Goal: Task Accomplishment & Management: Complete application form

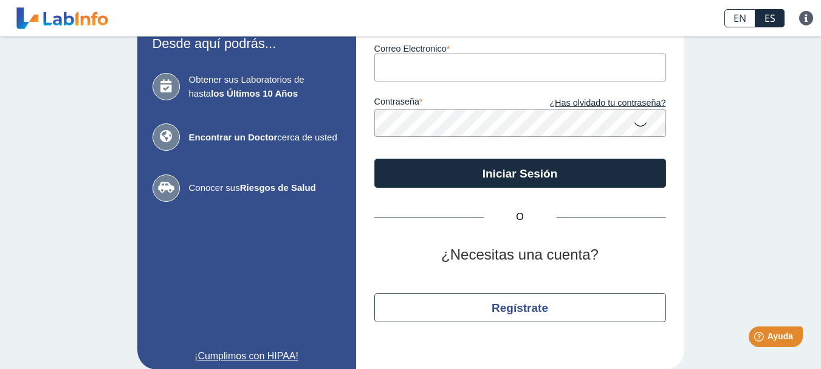
scroll to position [103, 0]
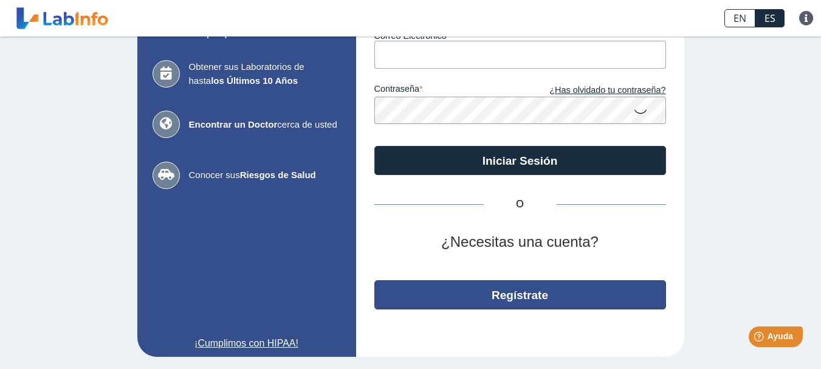
type input "[EMAIL_ADDRESS][DOMAIN_NAME]"
click at [483, 291] on button "Regístrate" at bounding box center [520, 294] width 292 height 29
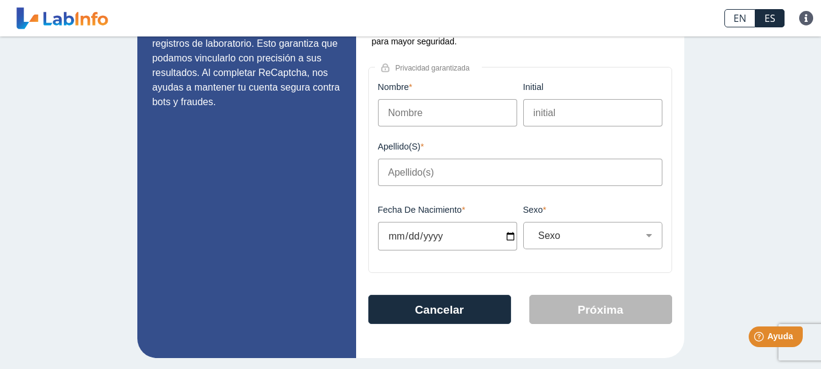
scroll to position [134, 0]
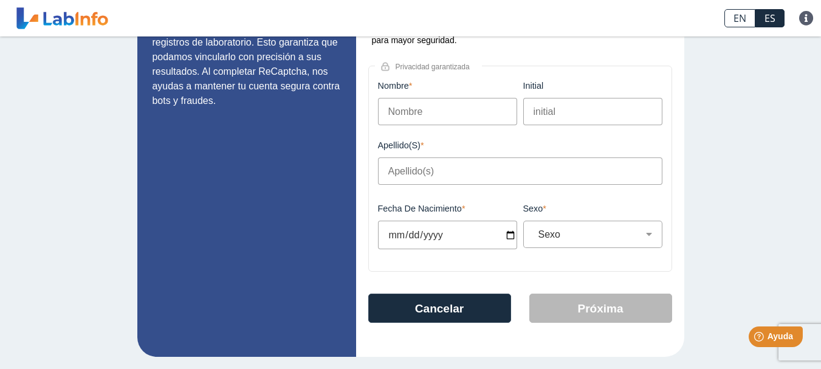
click at [428, 119] on input "Nombre" at bounding box center [447, 111] width 139 height 27
type input "Santiago"
click at [428, 173] on input "Apellido(s)" at bounding box center [520, 170] width 284 height 27
type input "[PERSON_NAME]"
click at [387, 237] on input "Fecha de Nacimiento" at bounding box center [447, 235] width 139 height 29
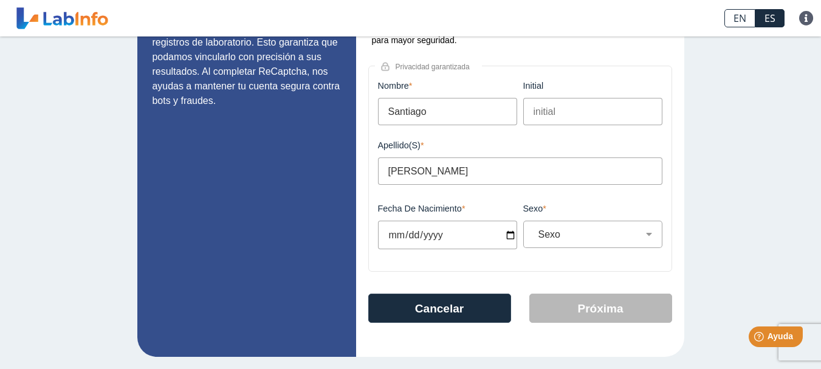
click at [387, 237] on input "Fecha de Nacimiento" at bounding box center [447, 235] width 139 height 29
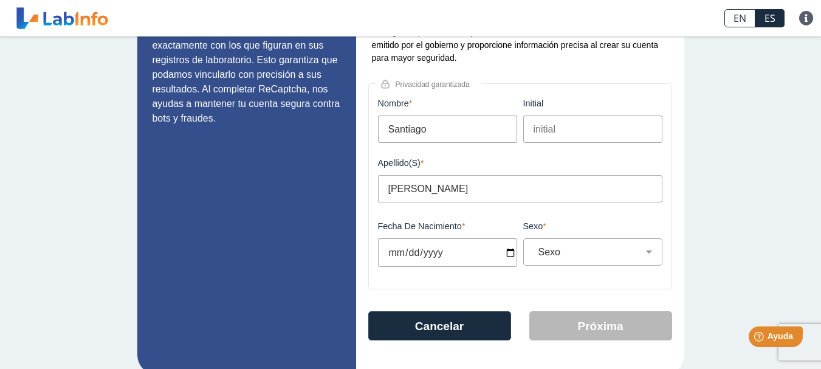
scroll to position [122, 0]
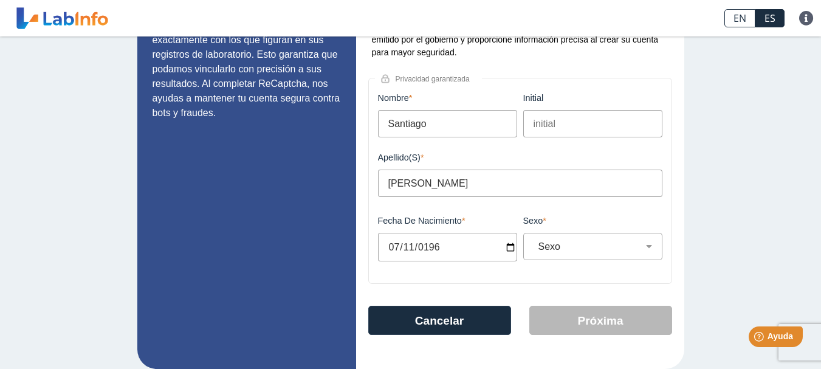
type input "[DATE]"
click at [475, 261] on input "[DATE]" at bounding box center [447, 247] width 139 height 29
click at [564, 252] on select "Sexo Masculino Femenino" at bounding box center [598, 247] width 128 height 12
select select "M"
click at [534, 241] on select "Sexo Masculino Femenino" at bounding box center [598, 247] width 128 height 12
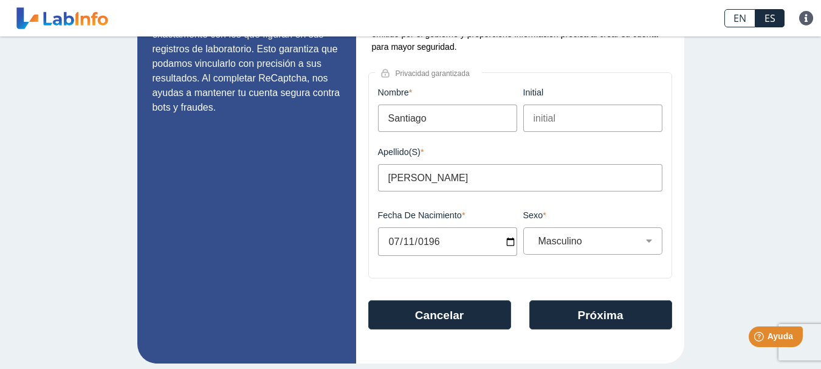
scroll to position [134, 0]
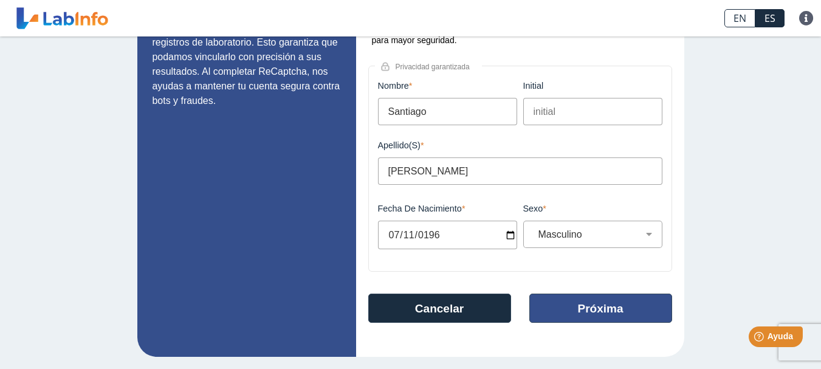
click at [584, 309] on button "Próxima" at bounding box center [600, 308] width 143 height 29
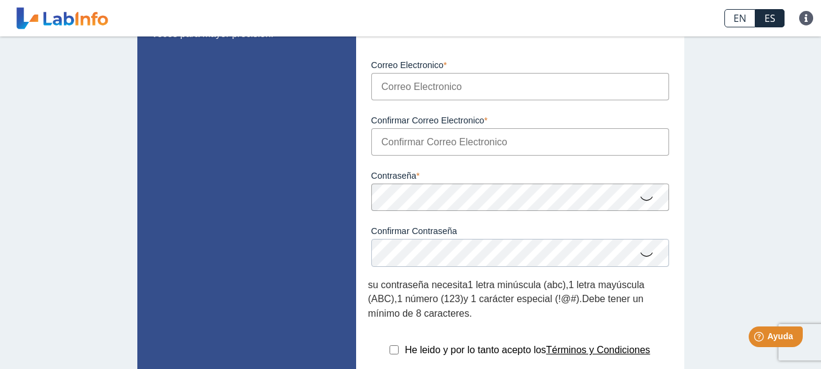
scroll to position [110, 0]
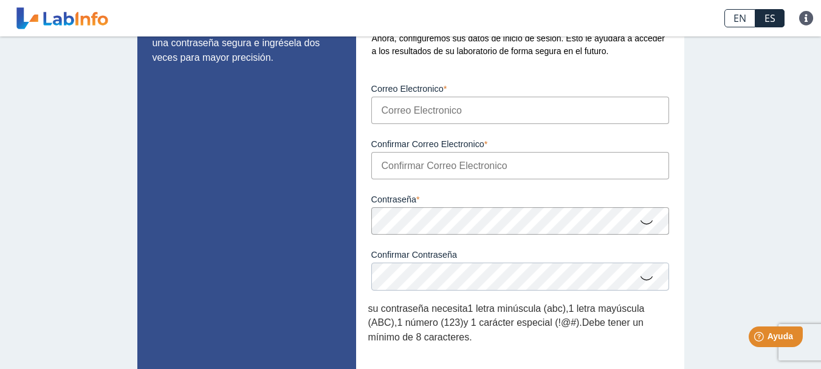
click at [380, 120] on input "Correo Electronico" at bounding box center [520, 110] width 298 height 27
drag, startPoint x: 491, startPoint y: 110, endPoint x: 357, endPoint y: 109, distance: 134.3
click at [357, 109] on div "Configuración de cuenta 1 2 3 Ahora, configuremos sus datos de inicio de sesión…" at bounding box center [520, 217] width 328 height 557
type input "[EMAIL_ADDRESS][DOMAIN_NAME]"
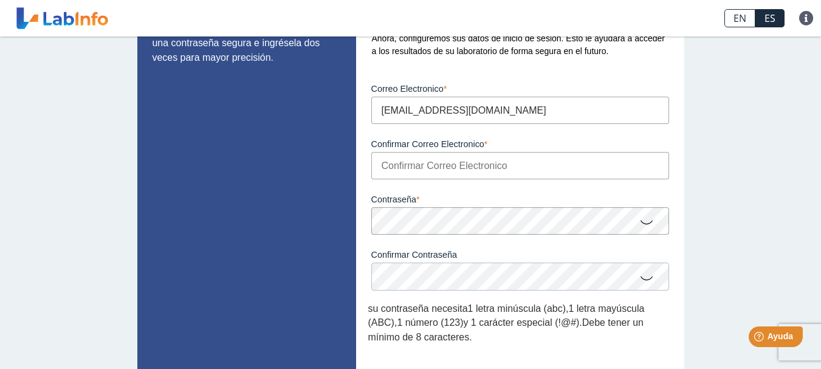
click at [357, 109] on div "Configuración de cuenta 1 2 3 Ahora, configuremos sus datos de inicio de sesión…" at bounding box center [520, 217] width 328 height 557
click at [413, 162] on input "Confirmar Correo Electronico" at bounding box center [520, 165] width 298 height 27
paste input "s"
click at [413, 162] on input "Confirmar Correo Electronico" at bounding box center [520, 165] width 298 height 27
type input "[EMAIL_ADDRESS][DOMAIN_NAME]"
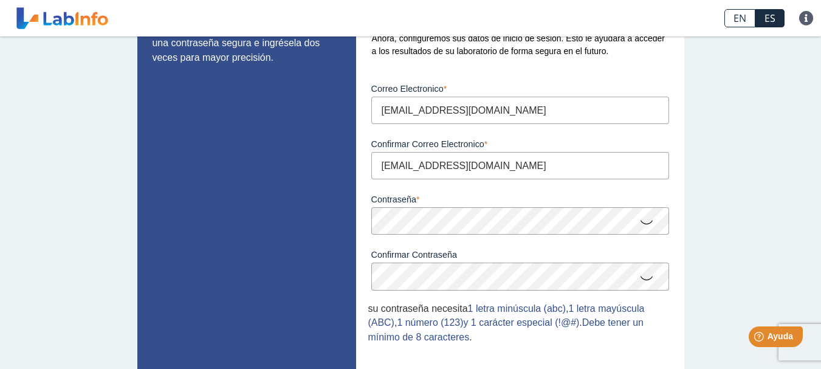
click at [645, 224] on icon at bounding box center [646, 222] width 15 height 24
click at [644, 278] on icon at bounding box center [646, 278] width 15 height 24
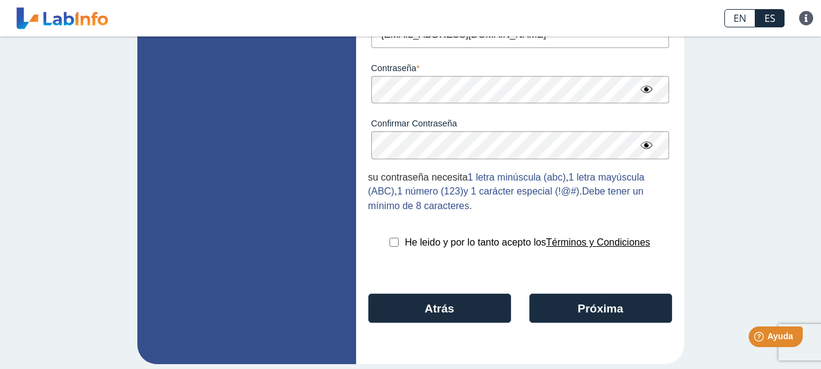
scroll to position [249, 0]
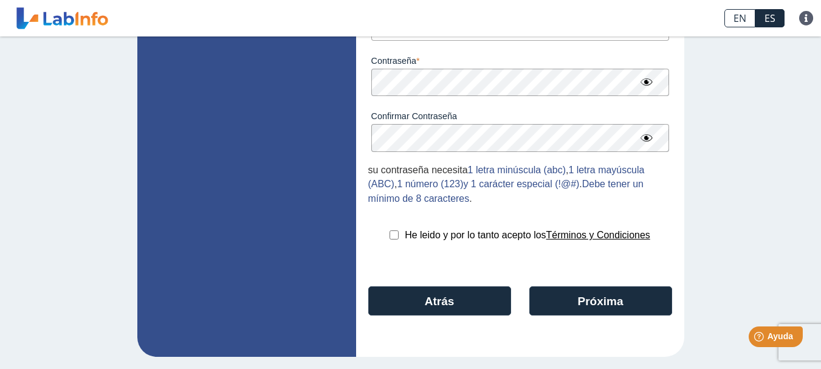
click at [390, 236] on input "checkbox" at bounding box center [394, 234] width 9 height 9
checkbox input "true"
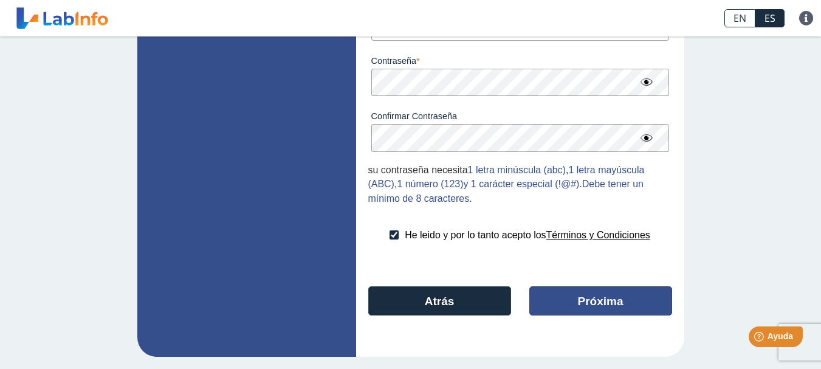
click at [565, 298] on button "Próxima" at bounding box center [600, 300] width 143 height 29
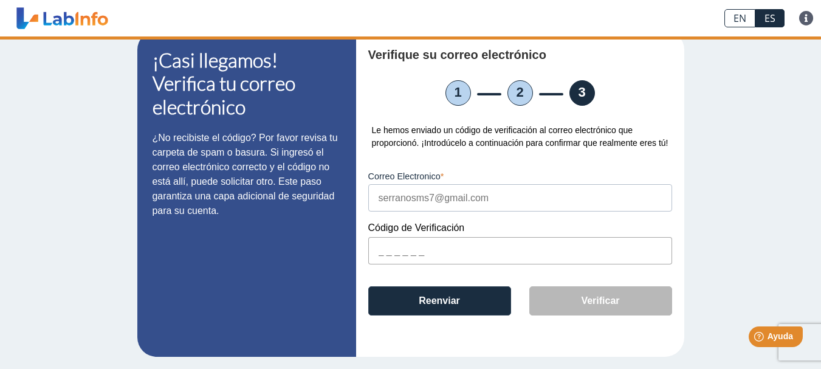
scroll to position [18, 0]
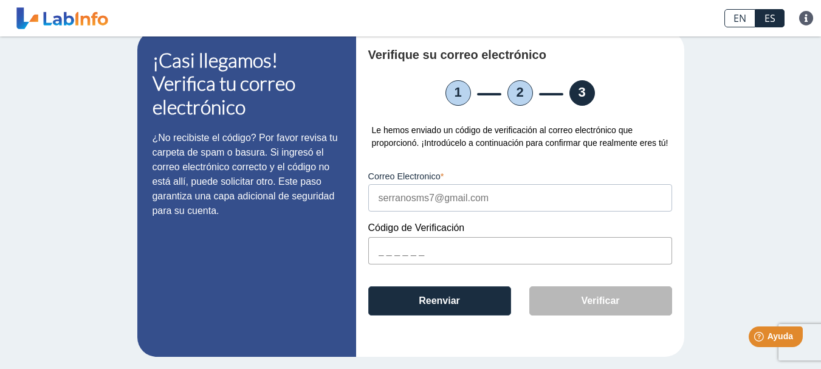
click at [374, 248] on input "text" at bounding box center [520, 250] width 304 height 27
paste input "2F0138"
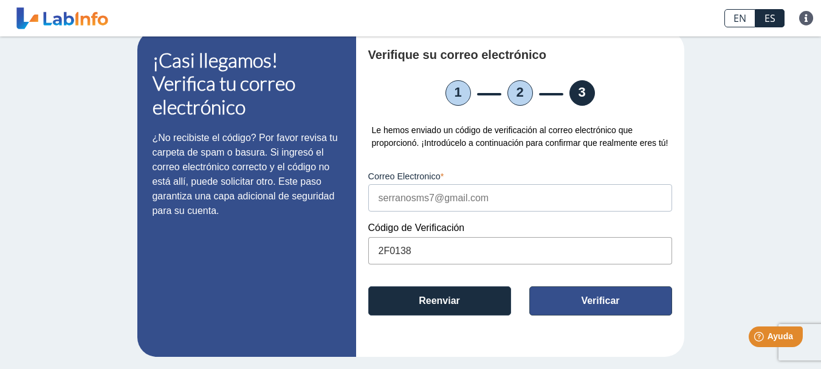
type input "2F0138"
click at [564, 292] on button "Verificar" at bounding box center [600, 300] width 143 height 29
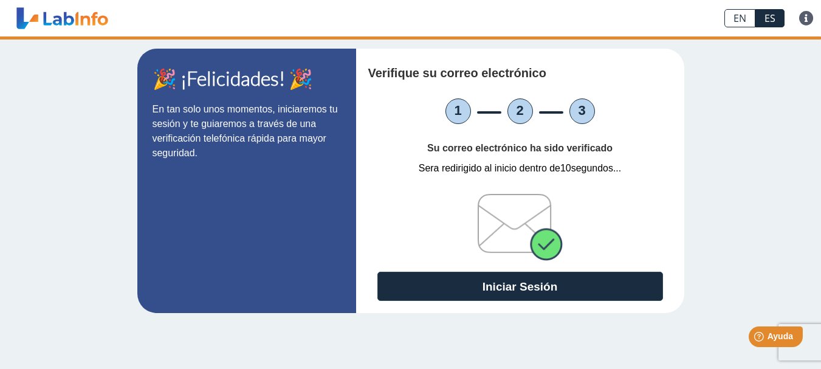
scroll to position [0, 0]
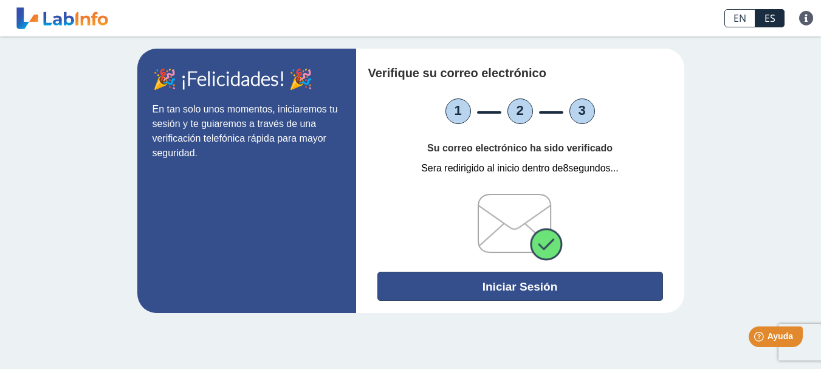
click at [507, 288] on button "Iniciar Sesión" at bounding box center [520, 286] width 286 height 29
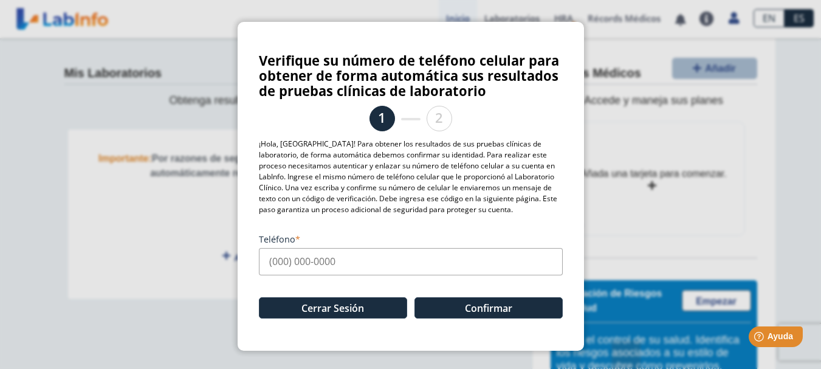
click at [271, 261] on input "Teléfono" at bounding box center [411, 261] width 304 height 27
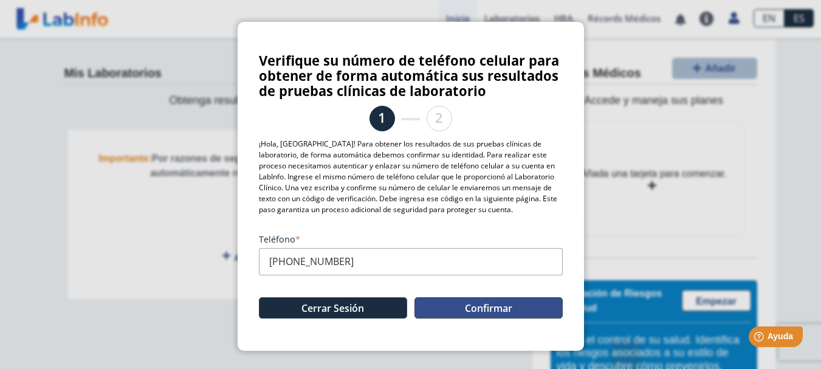
type input "[PHONE_NUMBER]"
click at [468, 304] on button "Confirmar" at bounding box center [489, 307] width 148 height 21
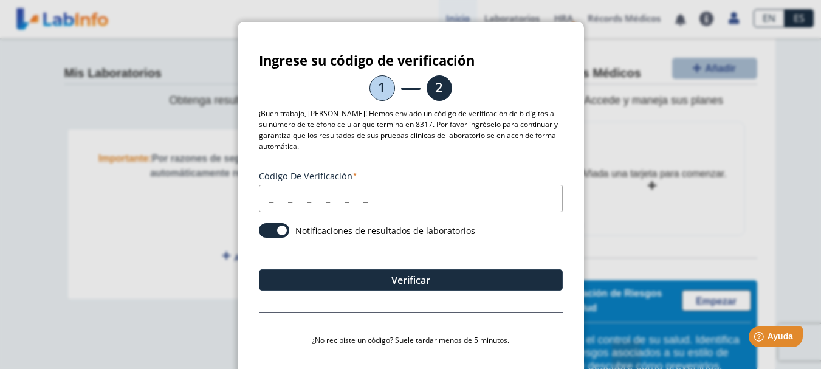
click at [259, 193] on input "Código de verificación" at bounding box center [411, 198] width 304 height 27
type input "2"
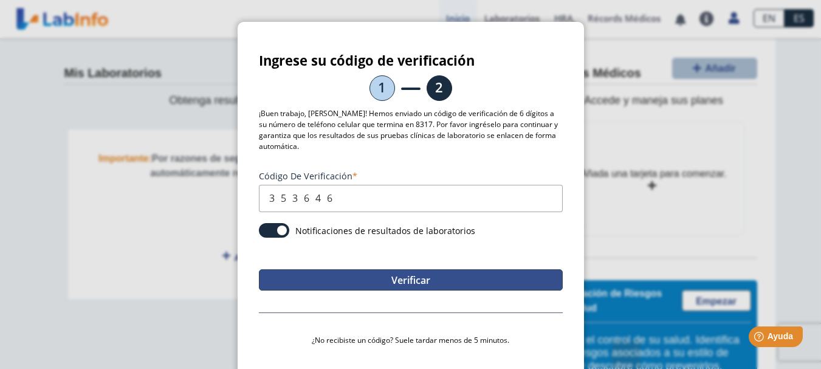
type input "353646"
click at [383, 273] on button "Verificar" at bounding box center [411, 279] width 304 height 21
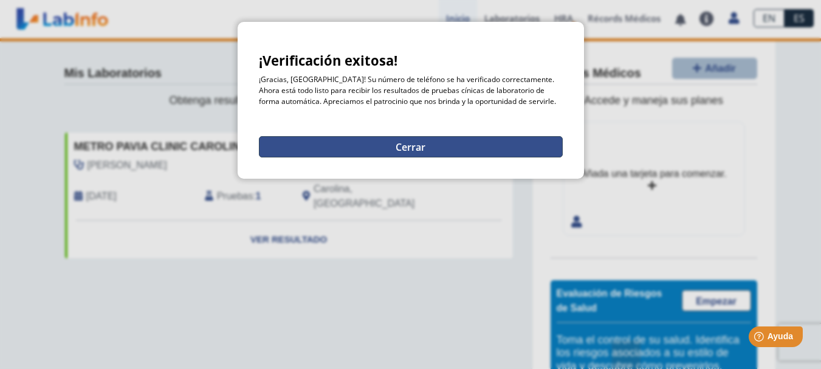
click at [384, 144] on button "Cerrar" at bounding box center [411, 146] width 304 height 21
